Goal: Information Seeking & Learning: Learn about a topic

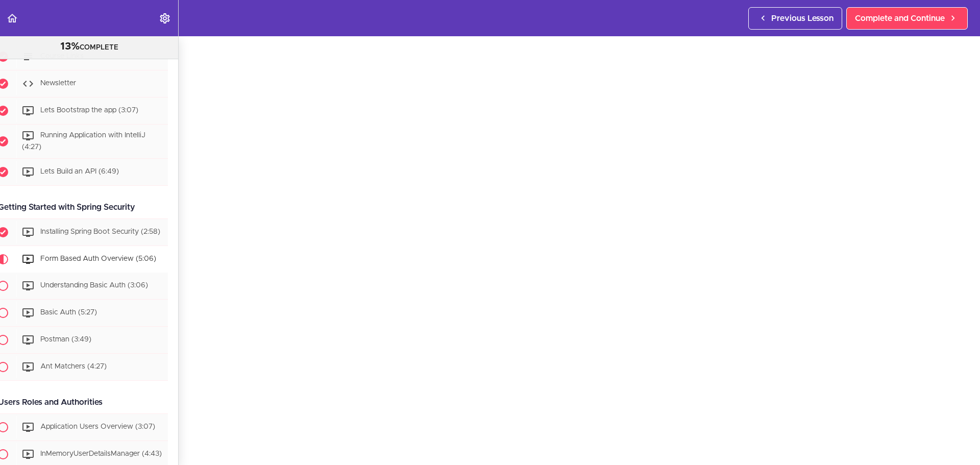
scroll to position [139, 10]
click at [104, 180] on div "Lets Build an API (6:49)" at bounding box center [92, 172] width 152 height 22
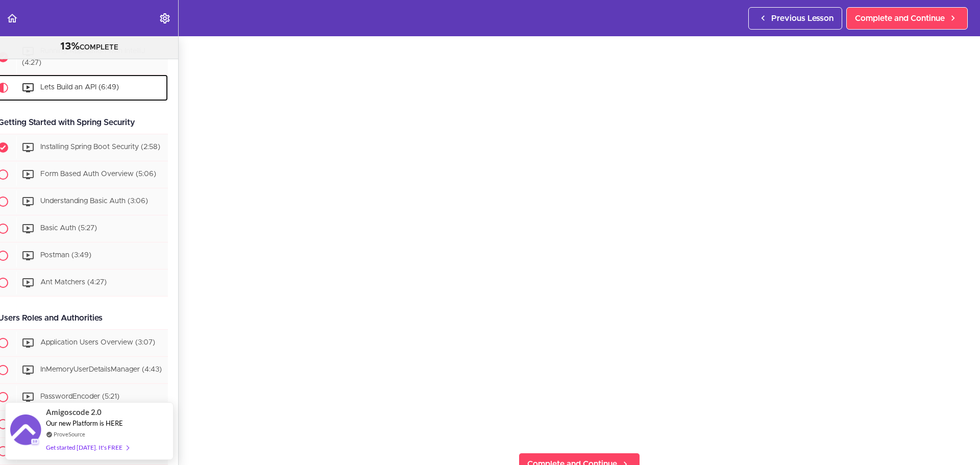
scroll to position [74, 0]
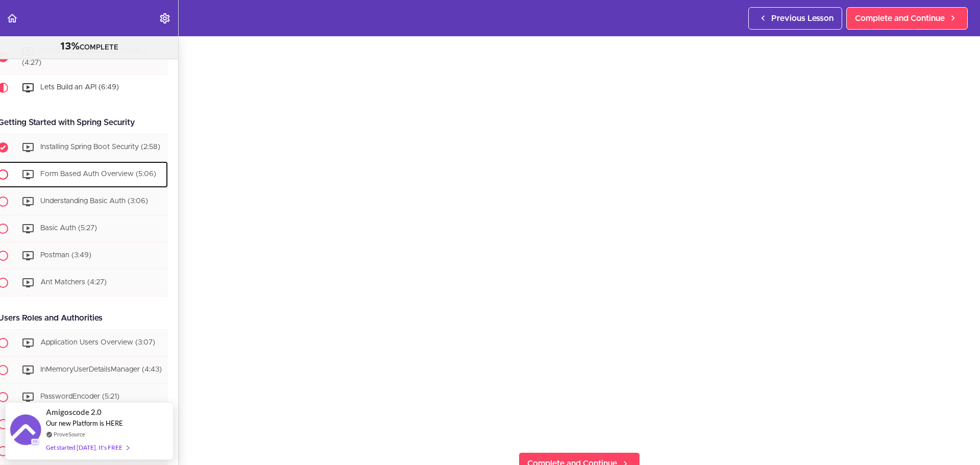
click at [90, 178] on span "Form Based Auth Overview (5:06)" at bounding box center [98, 174] width 116 height 7
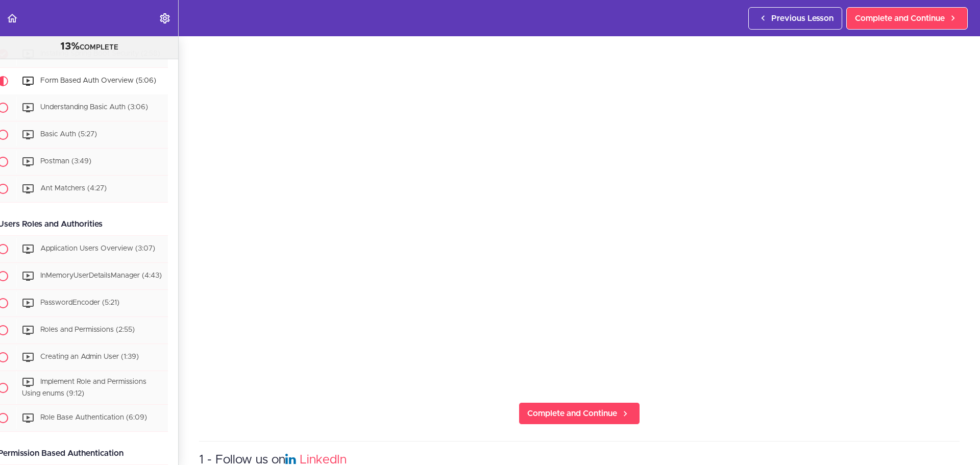
scroll to position [129, 0]
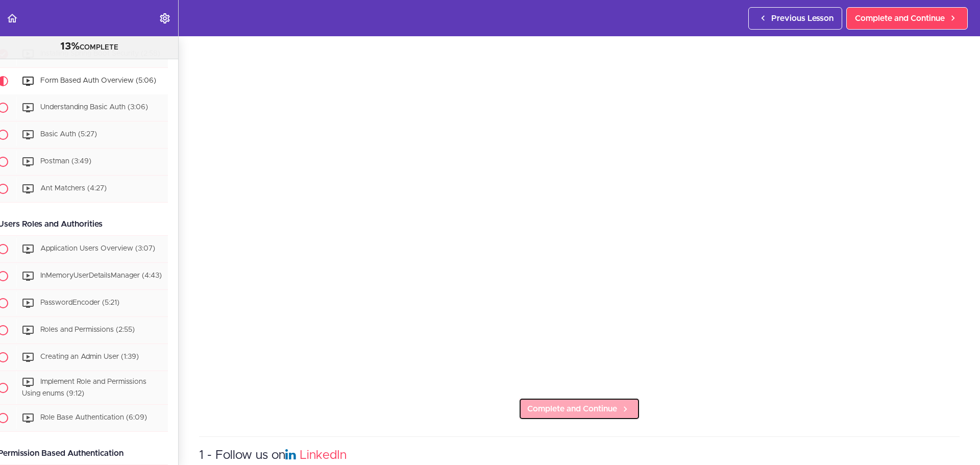
click at [566, 409] on span "Complete and Continue" at bounding box center [572, 409] width 90 height 12
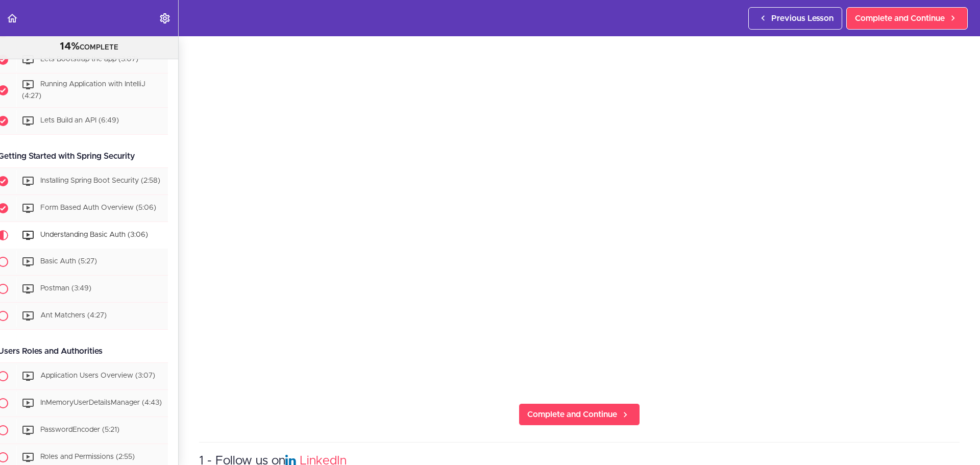
scroll to position [125, 0]
click at [606, 407] on span "Complete and Continue" at bounding box center [572, 413] width 90 height 12
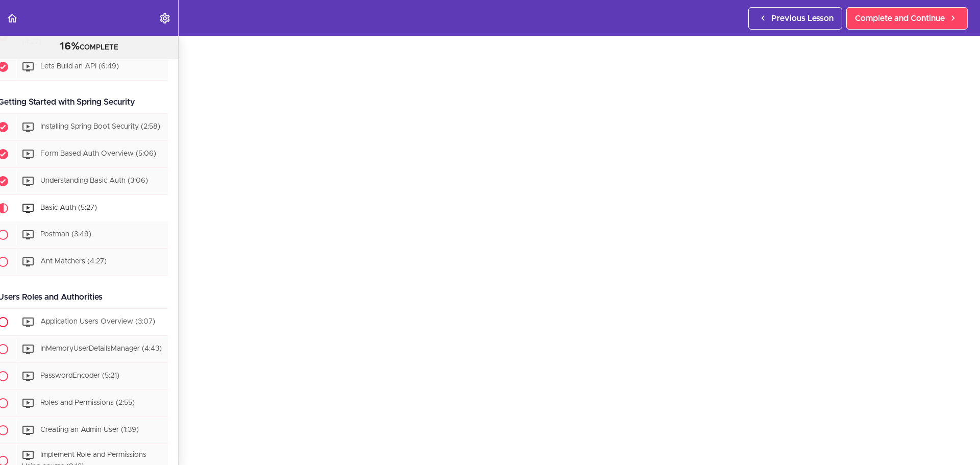
scroll to position [244, 10]
click at [105, 158] on span "Form Based Auth Overview (5:06)" at bounding box center [98, 154] width 116 height 7
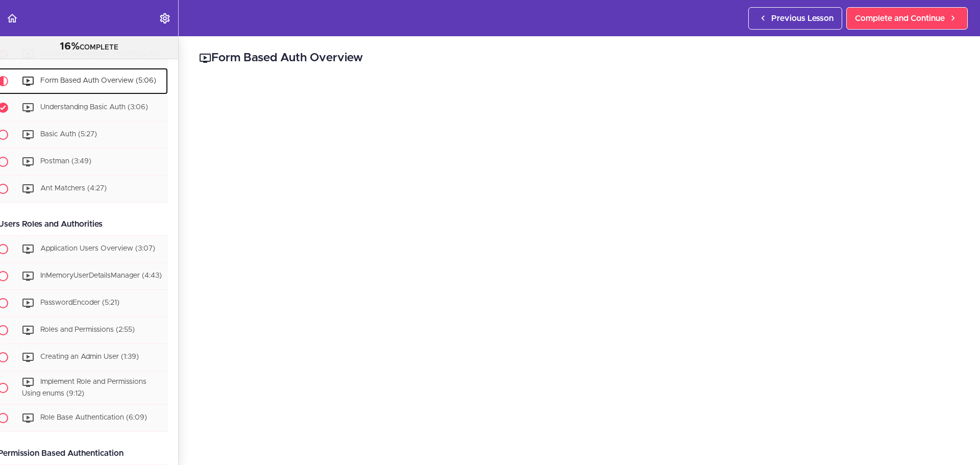
scroll to position [271, 3]
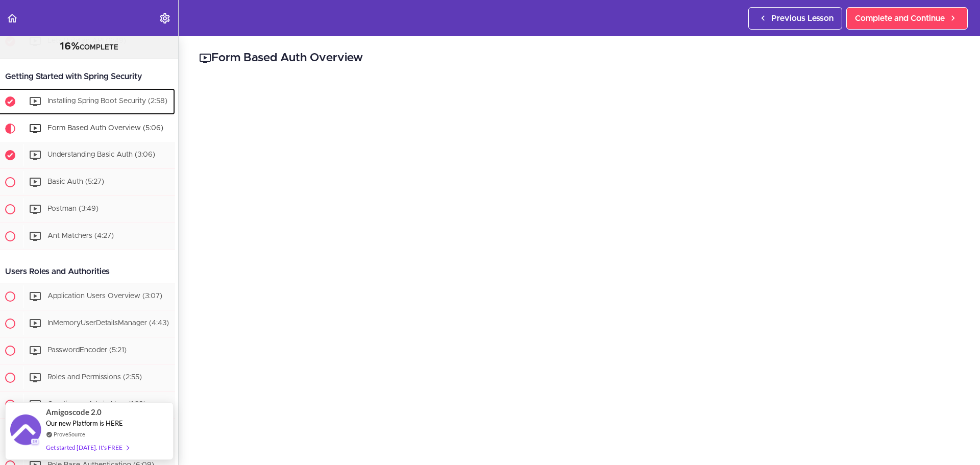
click at [74, 108] on div "Installing Spring Boot Security (2:58)" at bounding box center [99, 101] width 152 height 22
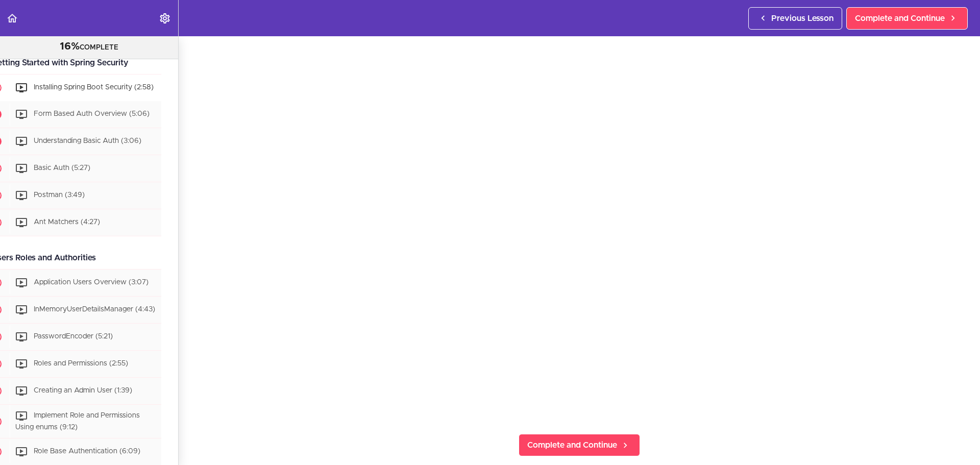
scroll to position [284, 0]
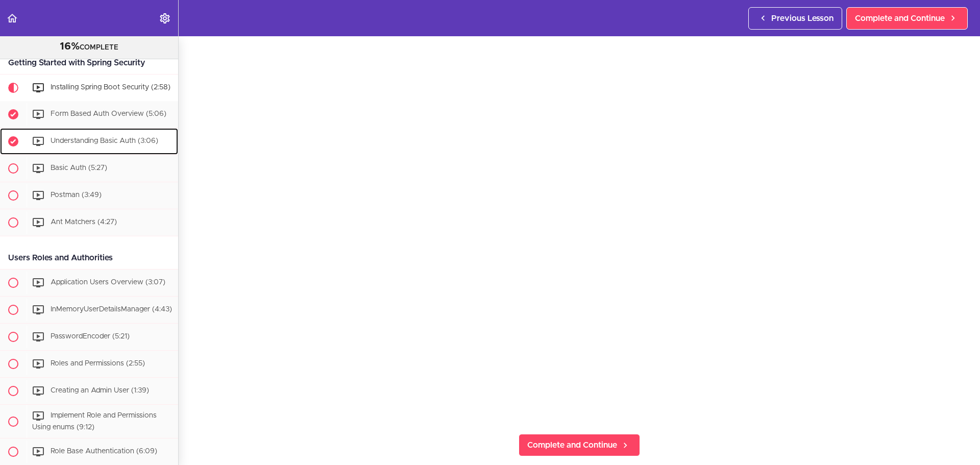
click at [109, 145] on span "Understanding Basic Auth (3:06)" at bounding box center [105, 140] width 108 height 7
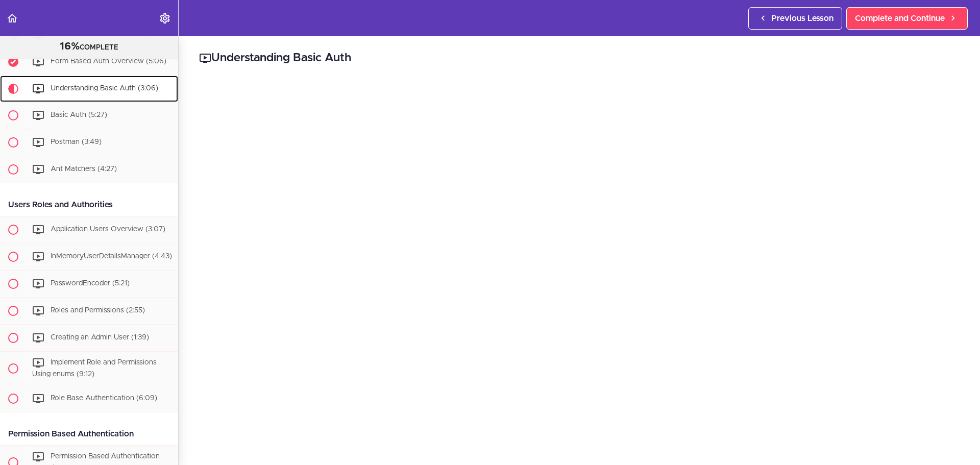
scroll to position [345, 0]
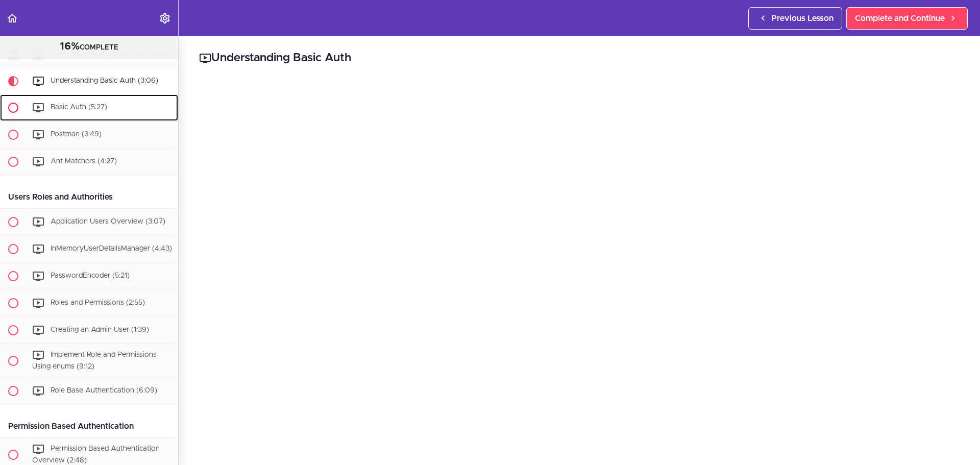
click at [105, 111] on span "Basic Auth (5:27)" at bounding box center [79, 107] width 57 height 7
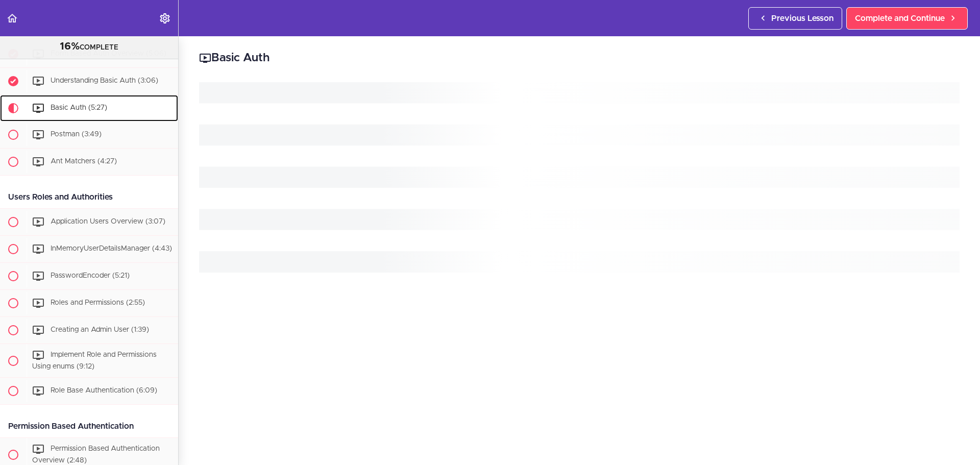
scroll to position [372, 0]
